Goal: Navigation & Orientation: Find specific page/section

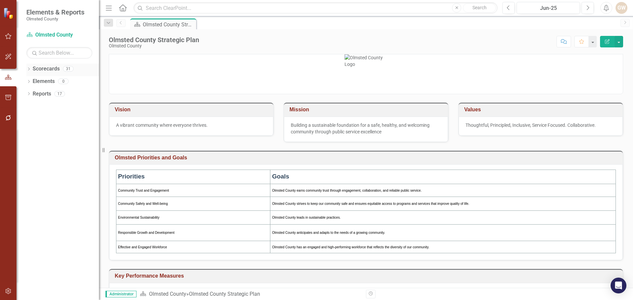
click at [47, 71] on link "Scorecards" at bounding box center [46, 69] width 27 height 8
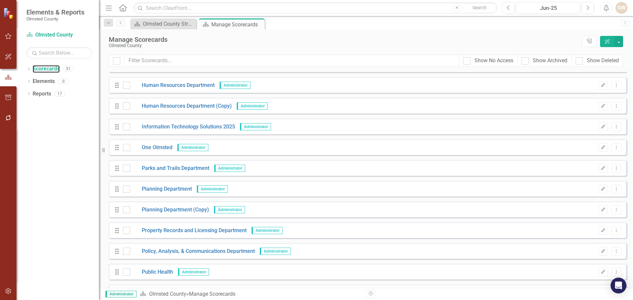
scroll to position [362, 0]
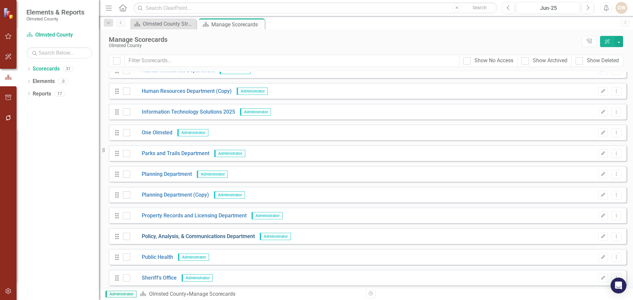
click at [224, 236] on link "Policy, Analysis, & Communications Department" at bounding box center [192, 237] width 125 height 8
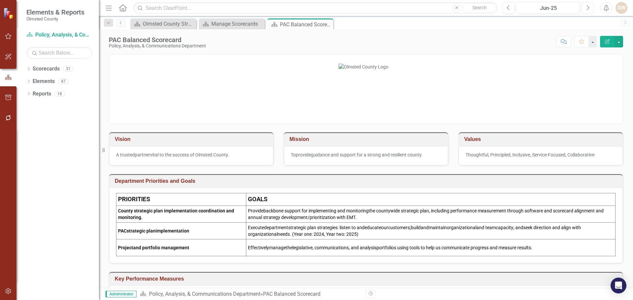
click at [588, 7] on icon "button" at bounding box center [587, 7] width 3 height 5
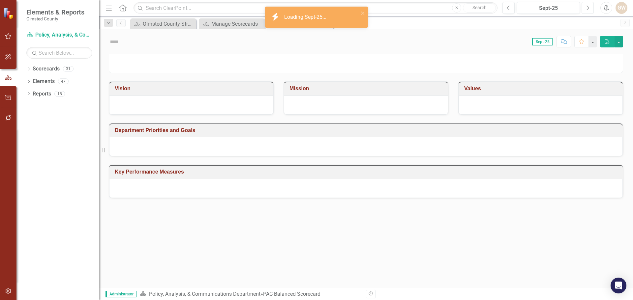
click at [588, 7] on icon "button" at bounding box center [587, 7] width 3 height 5
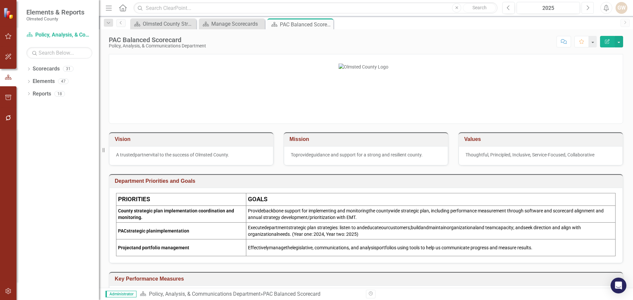
click at [587, 8] on icon "Next" at bounding box center [587, 8] width 4 height 6
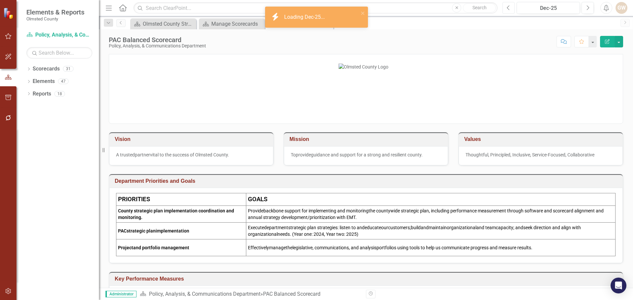
click at [507, 9] on icon "Previous" at bounding box center [508, 8] width 4 height 6
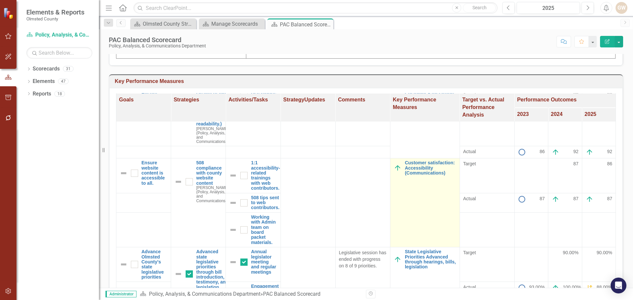
scroll to position [165, 0]
